Goal: Find specific page/section: Find specific page/section

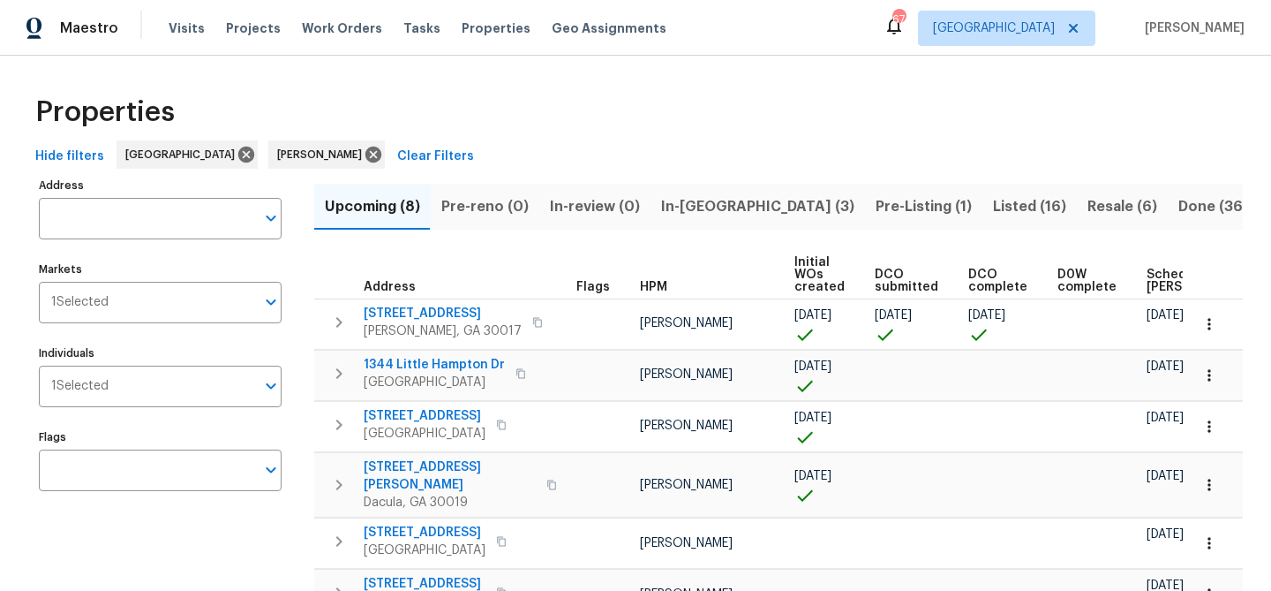
scroll to position [0, 202]
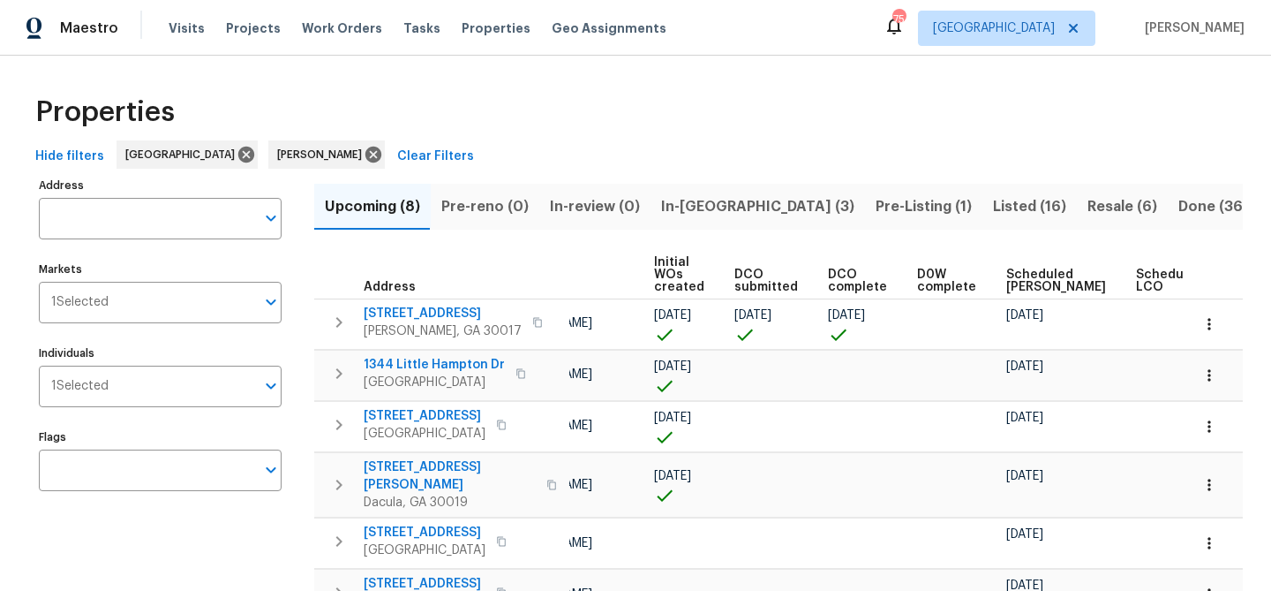
scroll to position [0, 141]
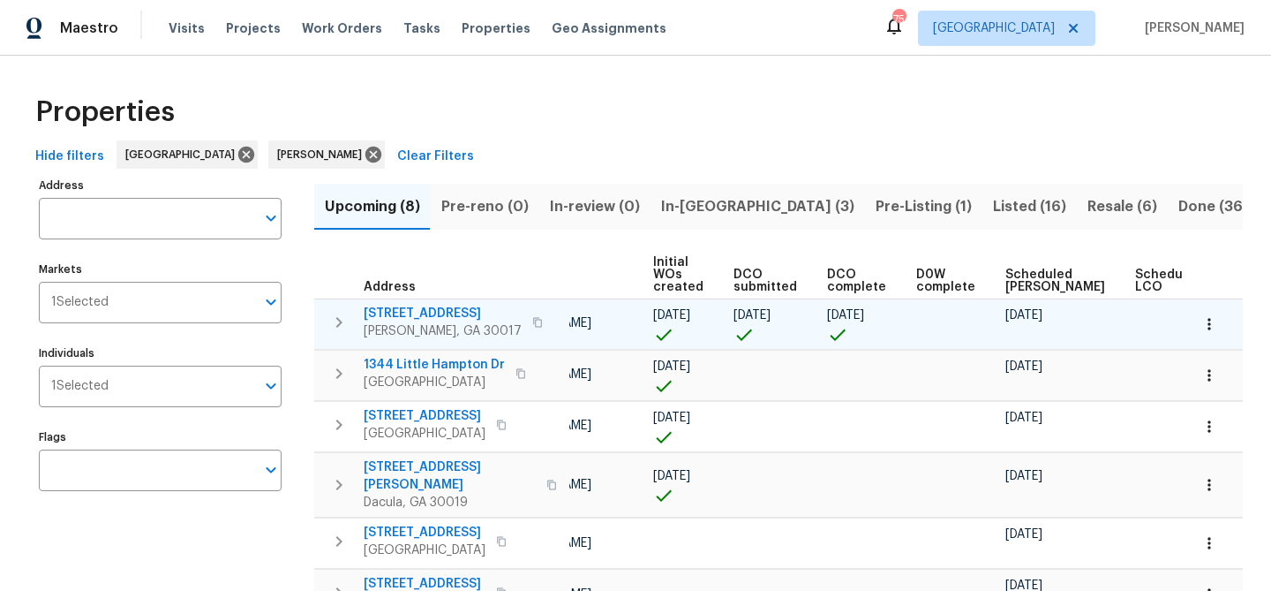
click at [533, 325] on icon "button" at bounding box center [537, 322] width 9 height 10
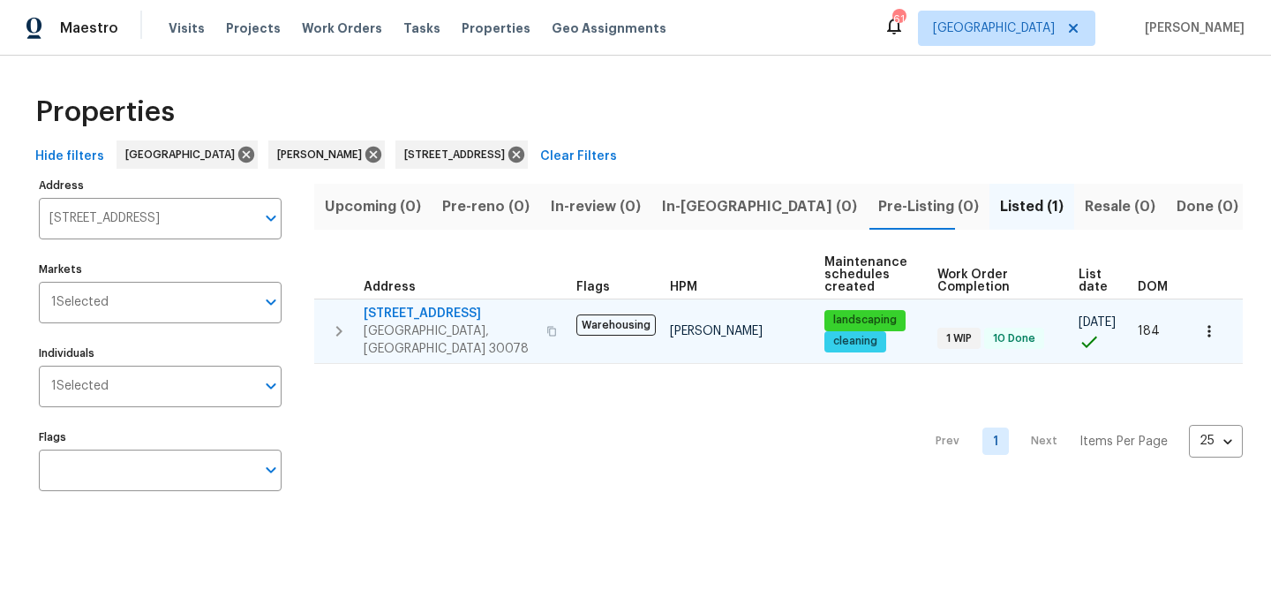
click at [431, 309] on span "1832 Glenwood Ln" at bounding box center [450, 314] width 172 height 18
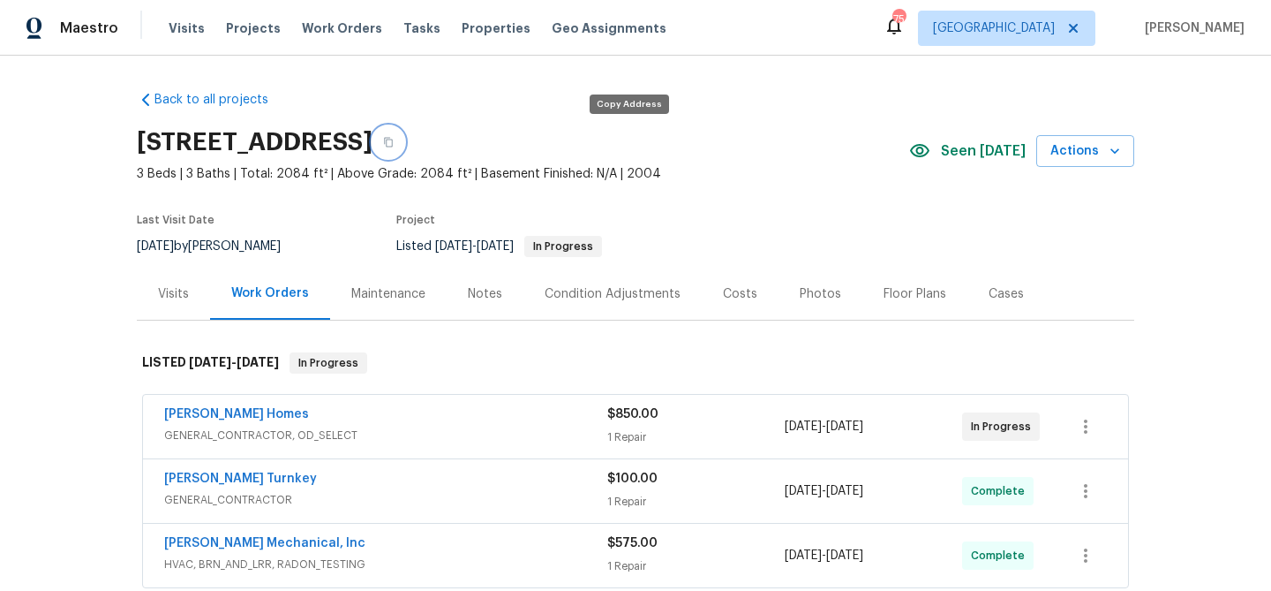
click at [393, 147] on icon "button" at bounding box center [388, 143] width 9 height 10
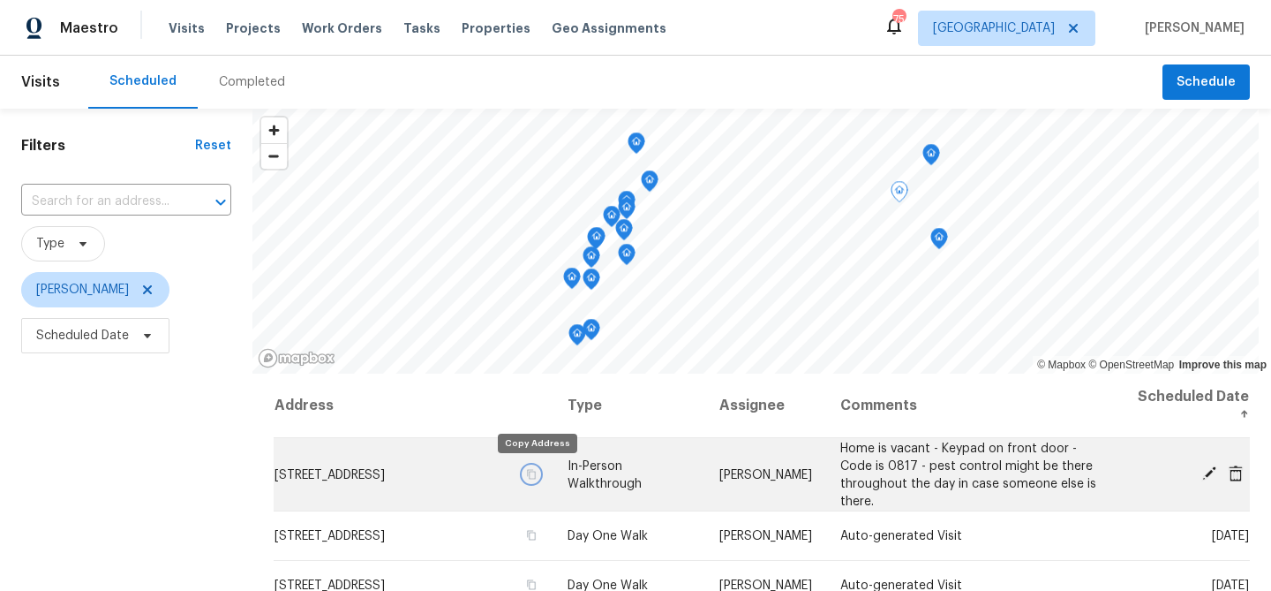
click at [535, 476] on icon "button" at bounding box center [531, 473] width 11 height 11
